Goal: Information Seeking & Learning: Find specific fact

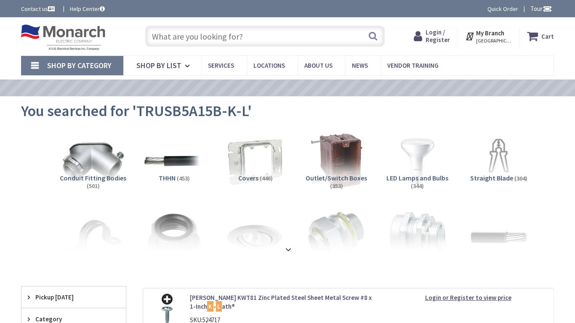
type input "[GEOGRAPHIC_DATA][PERSON_NAME][PERSON_NAME], [GEOGRAPHIC_DATA]"
